Goal: Find specific page/section: Find specific page/section

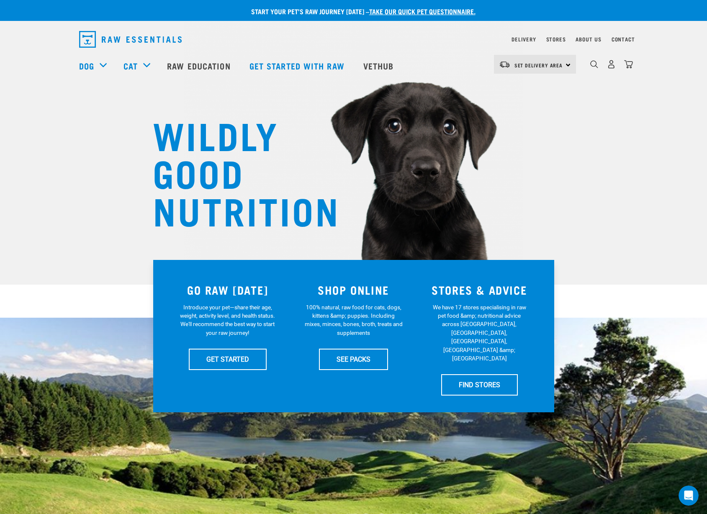
click at [156, 42] on img "dropdown navigation" at bounding box center [130, 39] width 103 height 17
click at [560, 39] on link "Stores" at bounding box center [556, 39] width 20 height 3
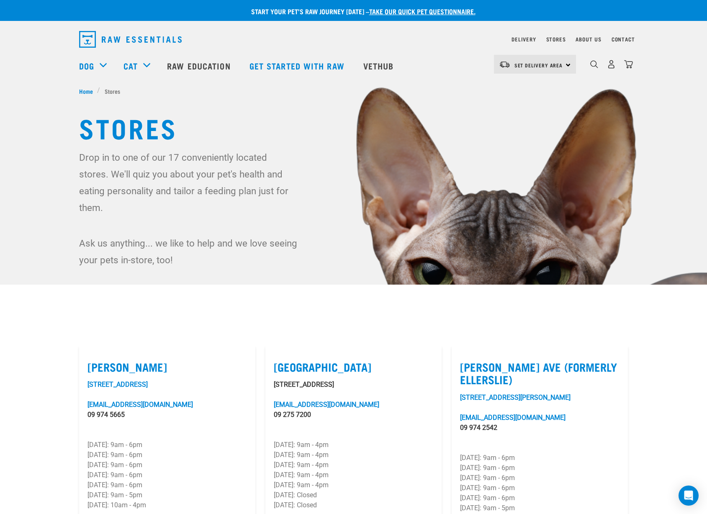
click at [96, 35] on img "dropdown navigation" at bounding box center [130, 39] width 103 height 17
